Goal: Task Accomplishment & Management: Complete application form

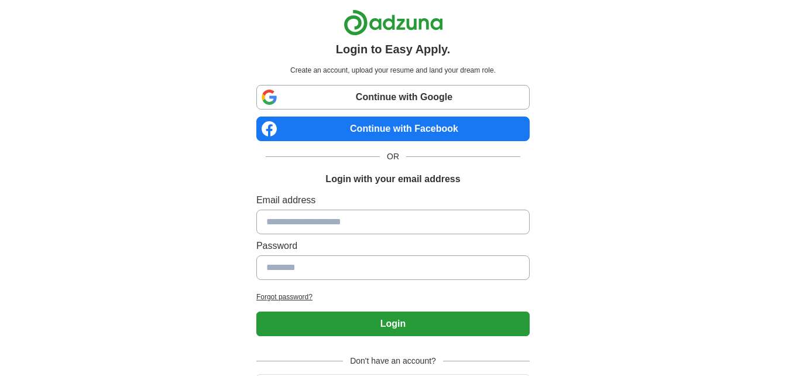
click at [383, 122] on link "Continue with Facebook" at bounding box center [392, 128] width 273 height 25
click at [371, 131] on link "Continue with Facebook" at bounding box center [392, 128] width 273 height 25
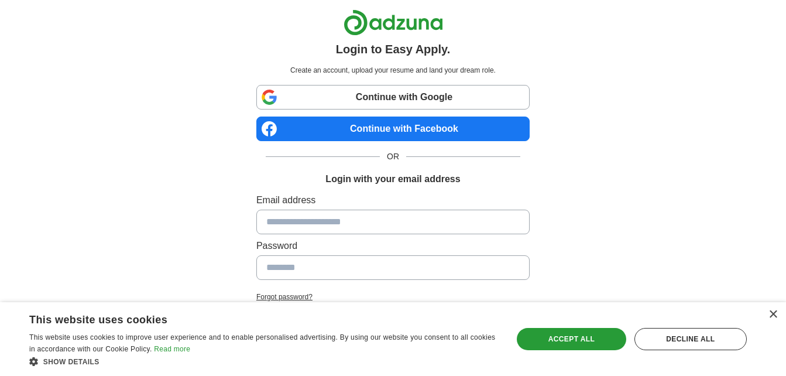
click at [397, 131] on link "Continue with Facebook" at bounding box center [392, 128] width 273 height 25
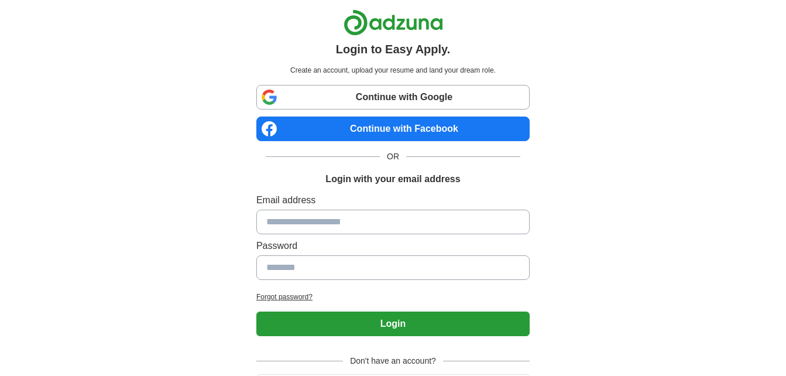
click at [369, 125] on link "Continue with Facebook" at bounding box center [392, 128] width 273 height 25
click at [376, 128] on link "Continue with Facebook" at bounding box center [392, 128] width 273 height 25
click at [379, 132] on link "Continue with Facebook" at bounding box center [392, 128] width 273 height 25
click at [386, 126] on link "Continue with Facebook" at bounding box center [392, 128] width 273 height 25
click at [376, 122] on link "Continue with Facebook" at bounding box center [392, 128] width 273 height 25
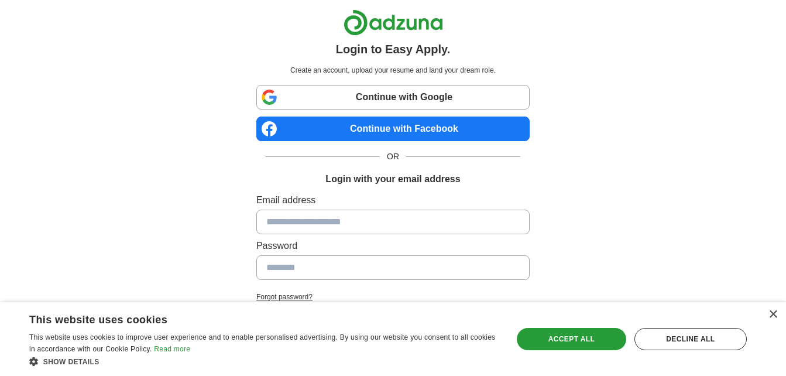
drag, startPoint x: 759, startPoint y: 43, endPoint x: 737, endPoint y: 43, distance: 22.2
click at [756, 43] on div "Login to Easy Apply. Create an account, upload your resume and land your dream …" at bounding box center [393, 221] width 749 height 442
click at [771, 314] on div "×" at bounding box center [773, 314] width 9 height 9
